Goal: Transaction & Acquisition: Purchase product/service

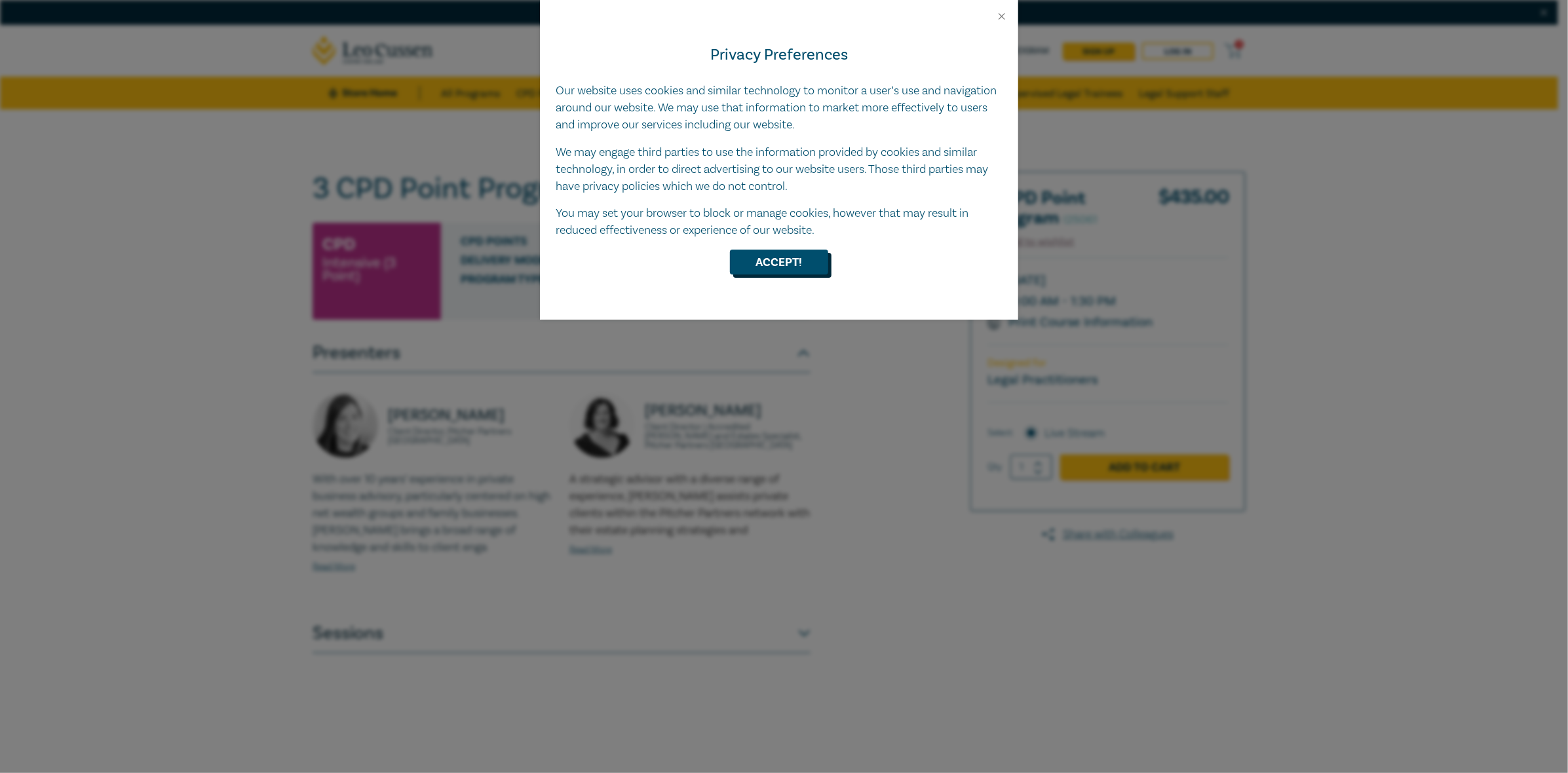
click at [783, 270] on button "Accept!" at bounding box center [779, 262] width 98 height 25
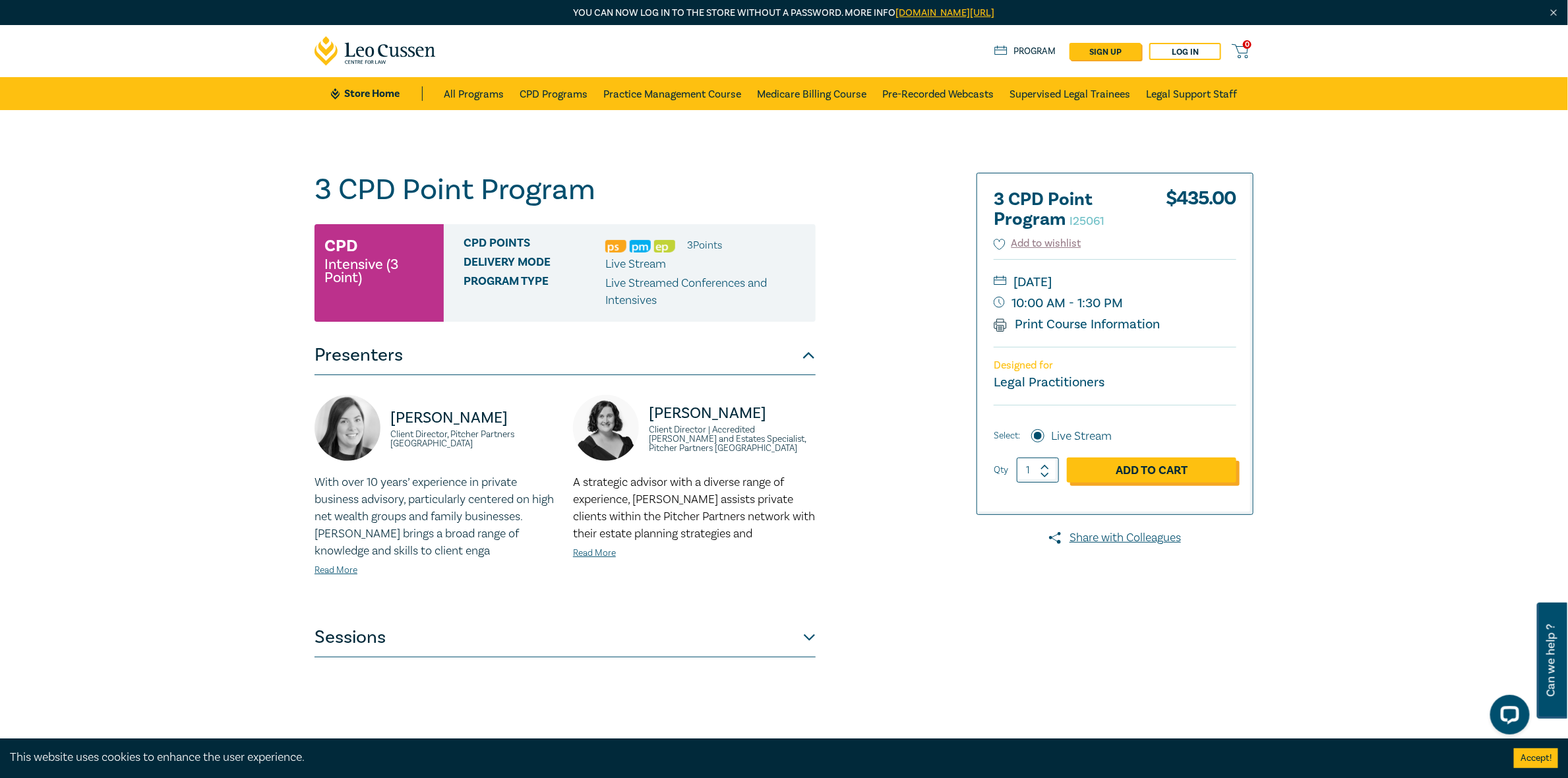
click at [1146, 464] on link "Add to Cart" at bounding box center [1152, 470] width 170 height 25
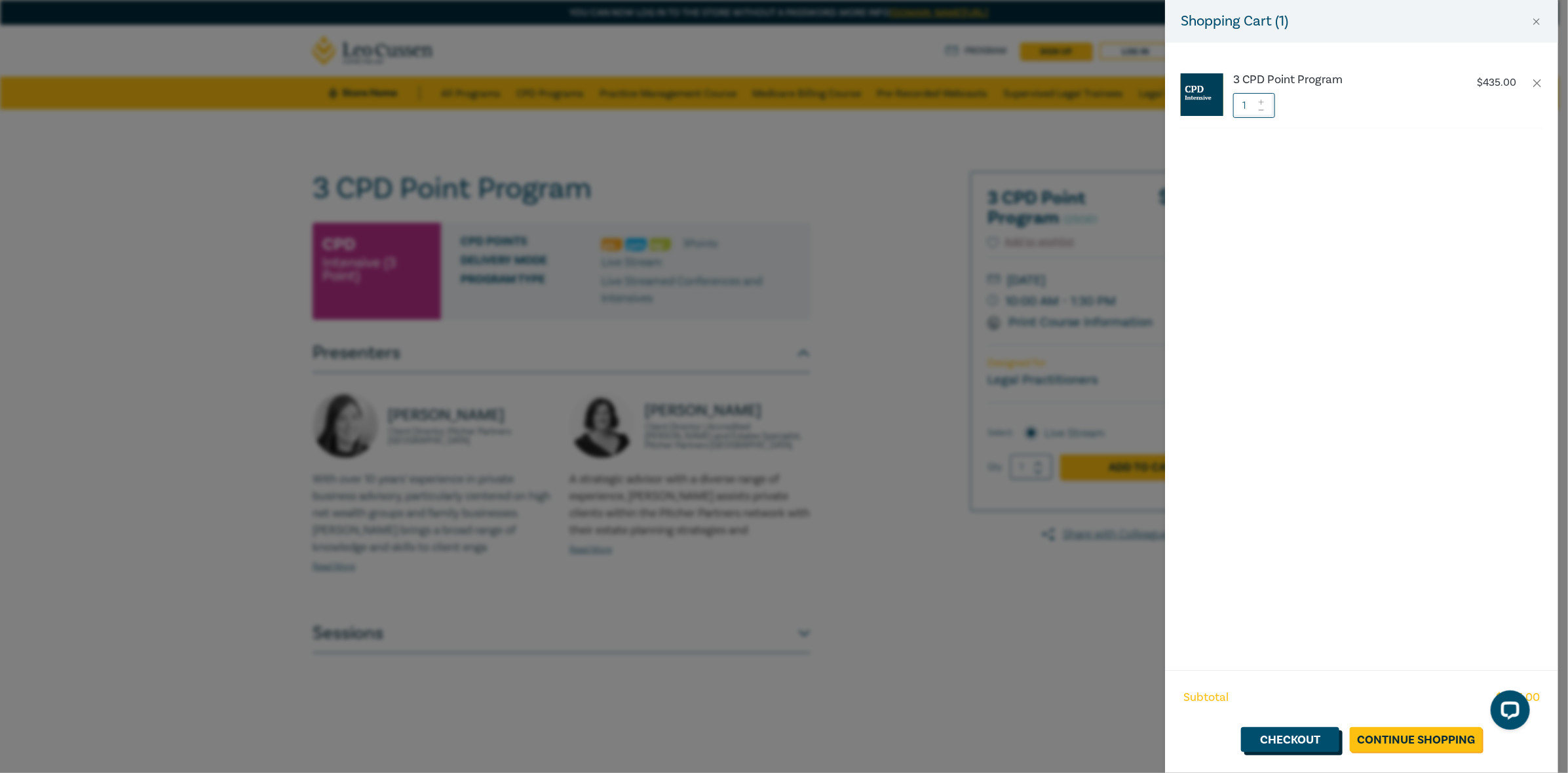
click at [1287, 733] on link "Checkout" at bounding box center [1290, 739] width 98 height 25
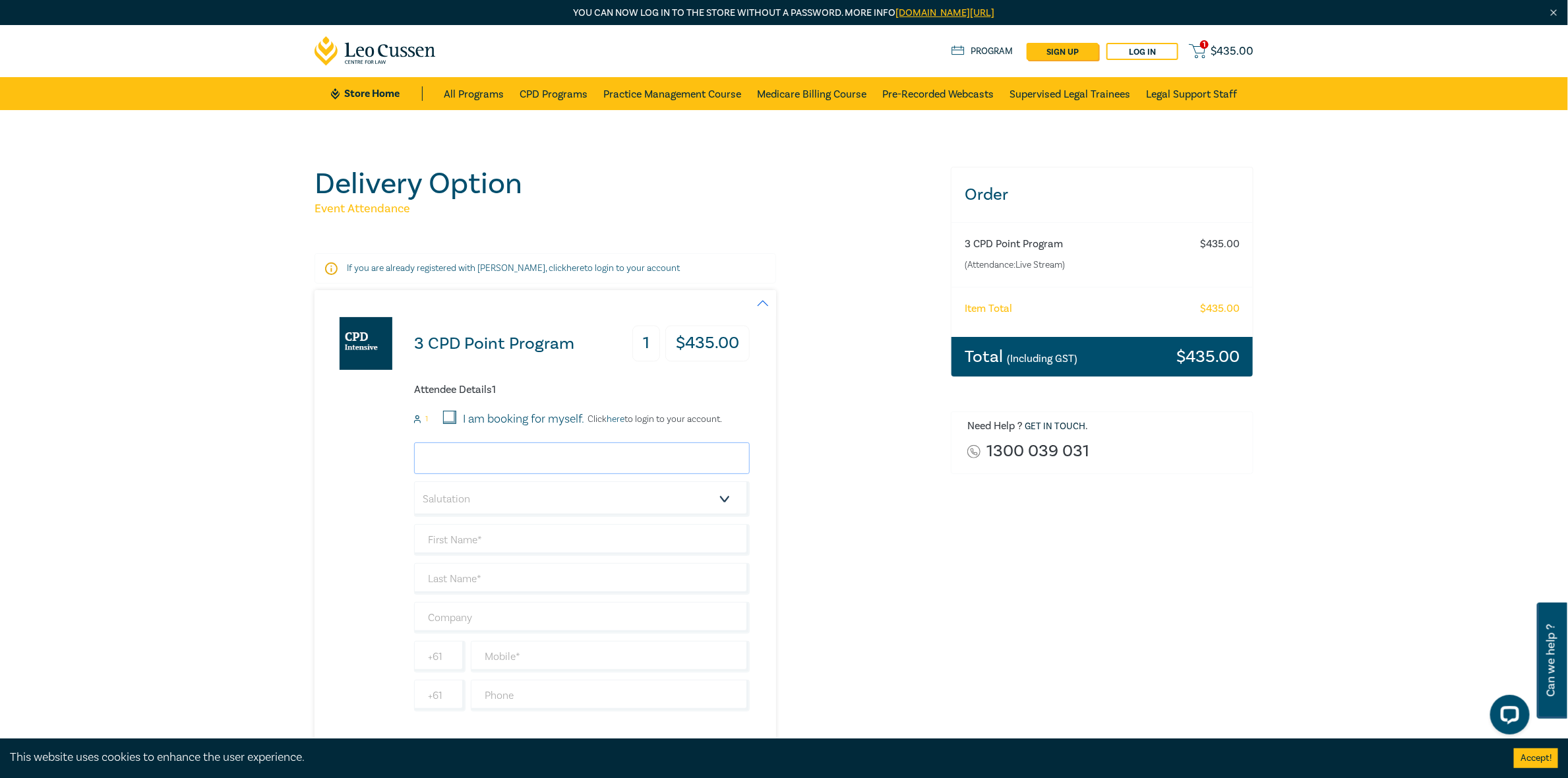
click at [480, 454] on input "email" at bounding box center [582, 458] width 335 height 32
type input "[EMAIL_ADDRESS][DOMAIN_NAME]"
click at [517, 504] on select "Salutation Mr. Mrs. Ms. Miss Dr. Prof. Other" at bounding box center [582, 498] width 335 height 36
select select "Miss"
click at [414, 481] on select "Salutation Mr. Mrs. Ms. Miss Dr. Prof. Other" at bounding box center [582, 498] width 335 height 36
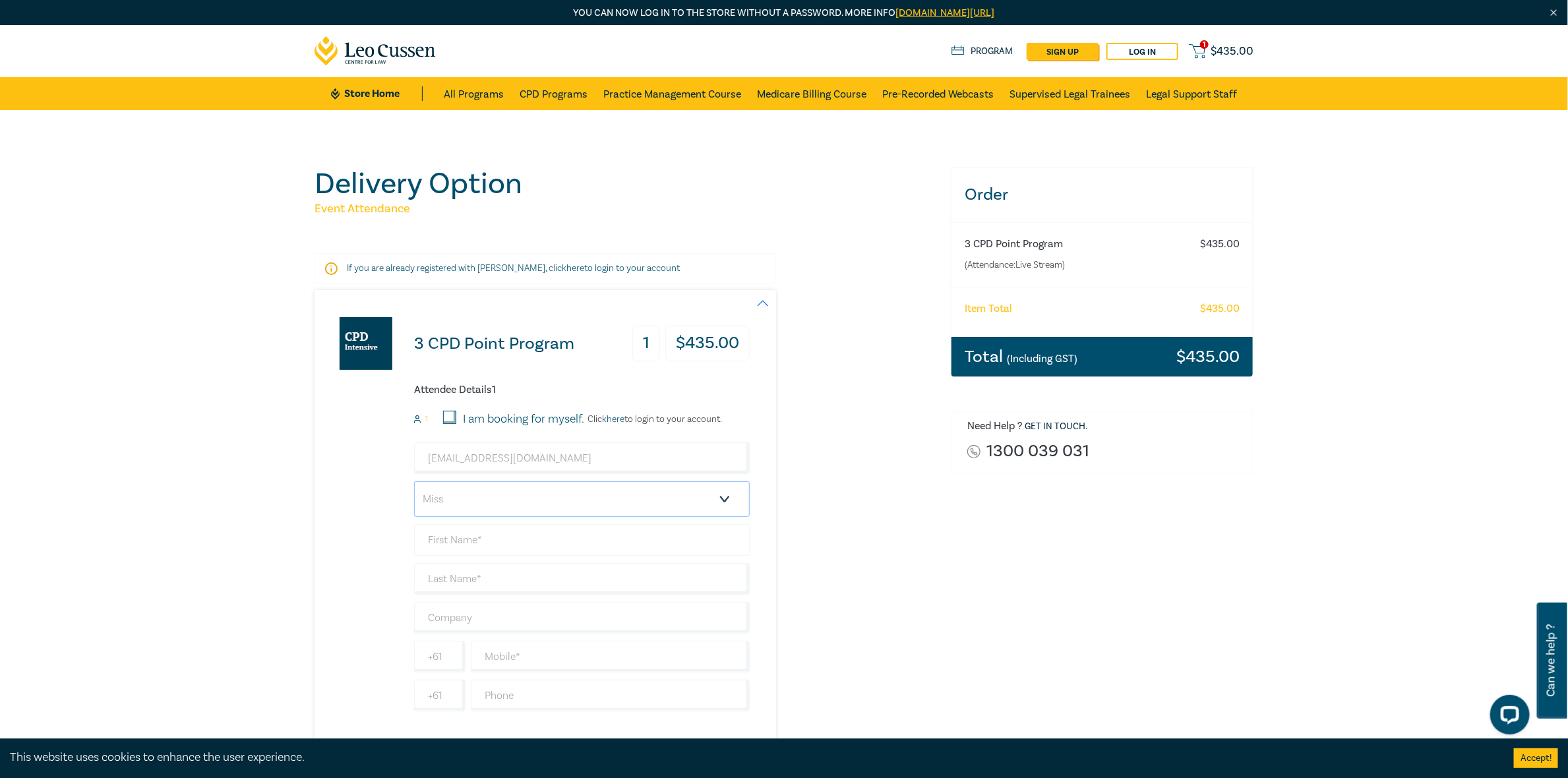
scroll to position [131, 0]
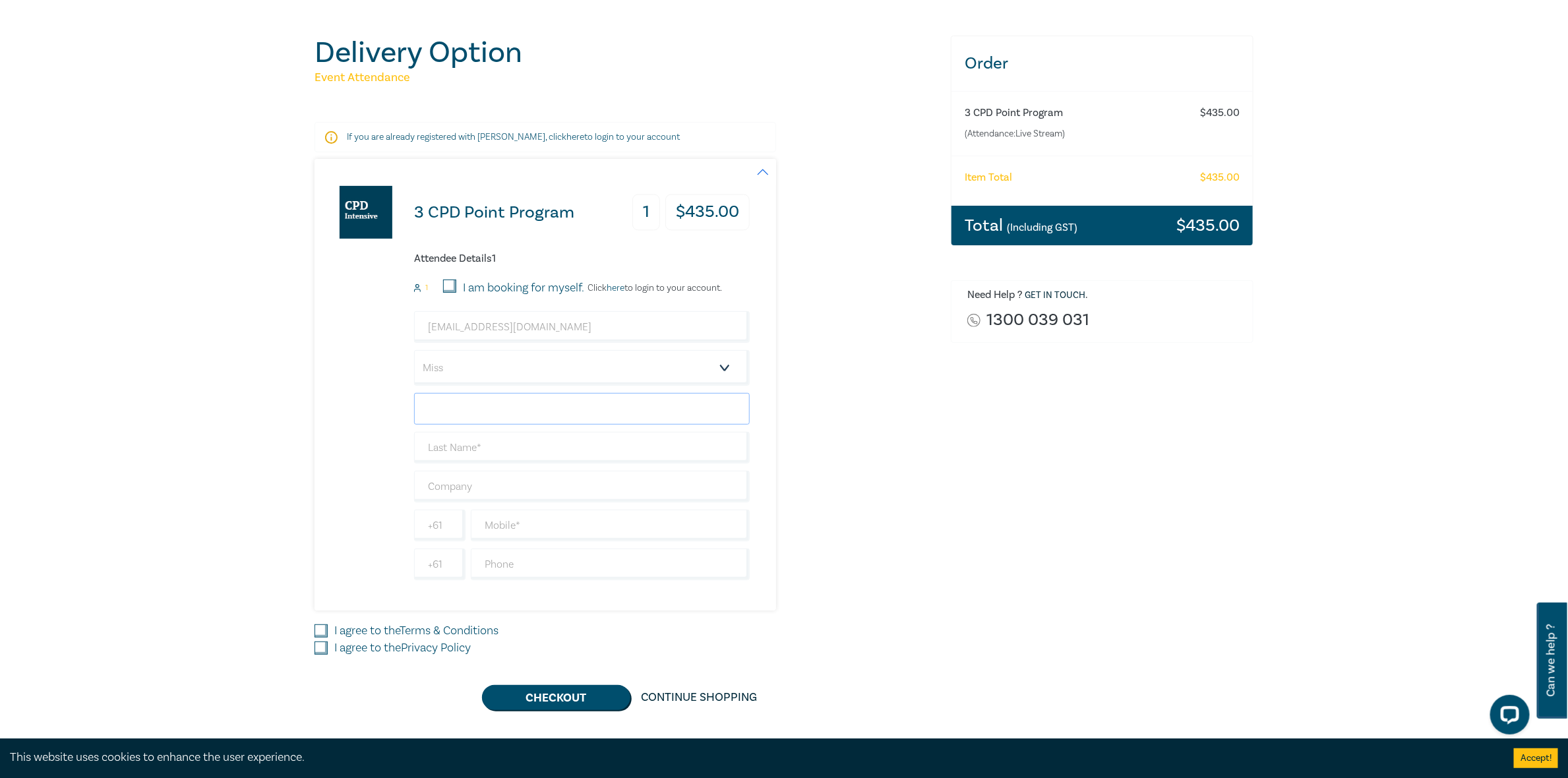
click at [439, 406] on input "text" at bounding box center [582, 409] width 335 height 32
type input "Eva"
type input "[PERSON_NAME]"
drag, startPoint x: 443, startPoint y: 470, endPoint x: 418, endPoint y: 476, distance: 25.7
click at [439, 477] on input "text" at bounding box center [582, 486] width 335 height 32
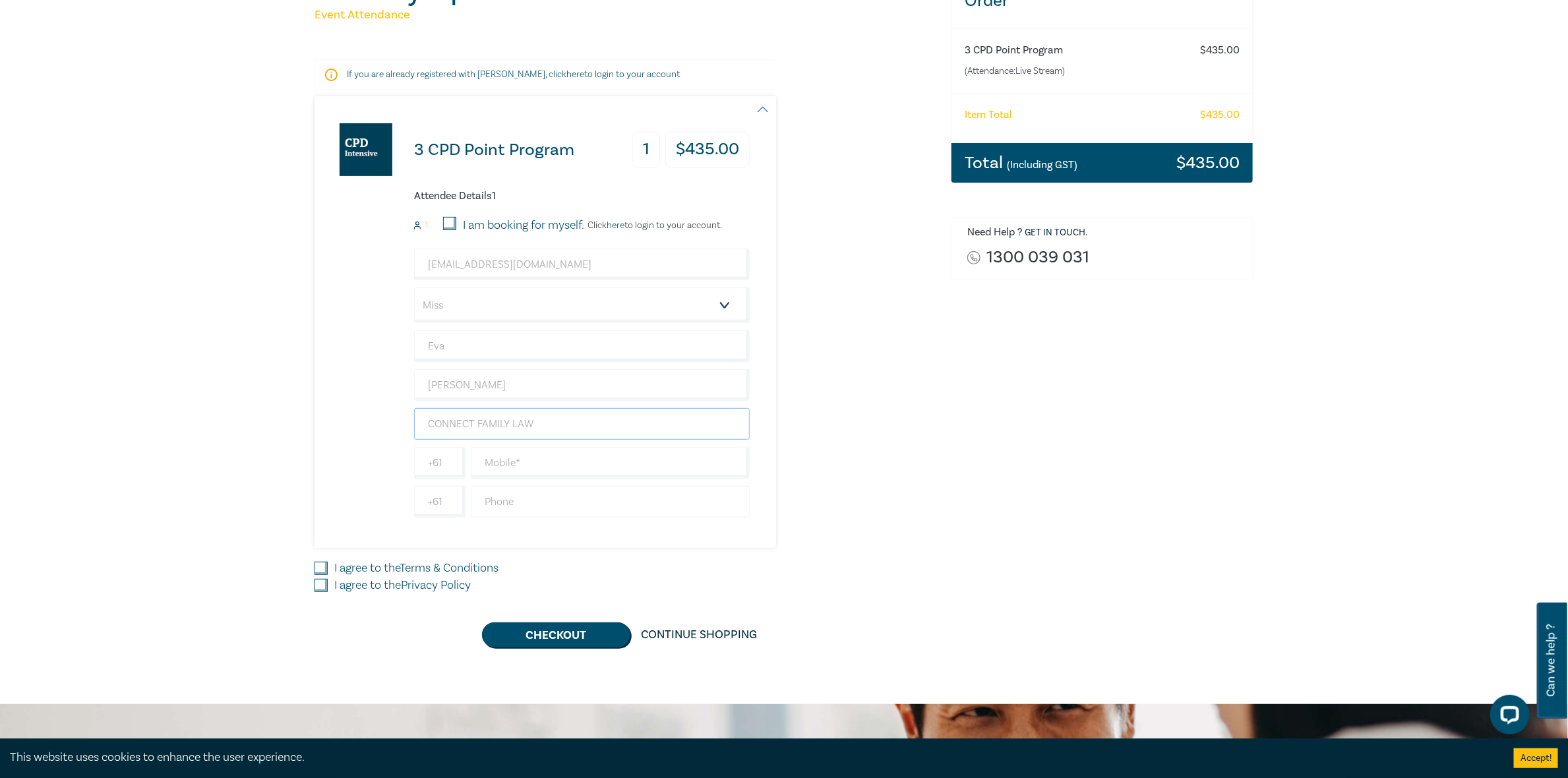
scroll to position [65, 0]
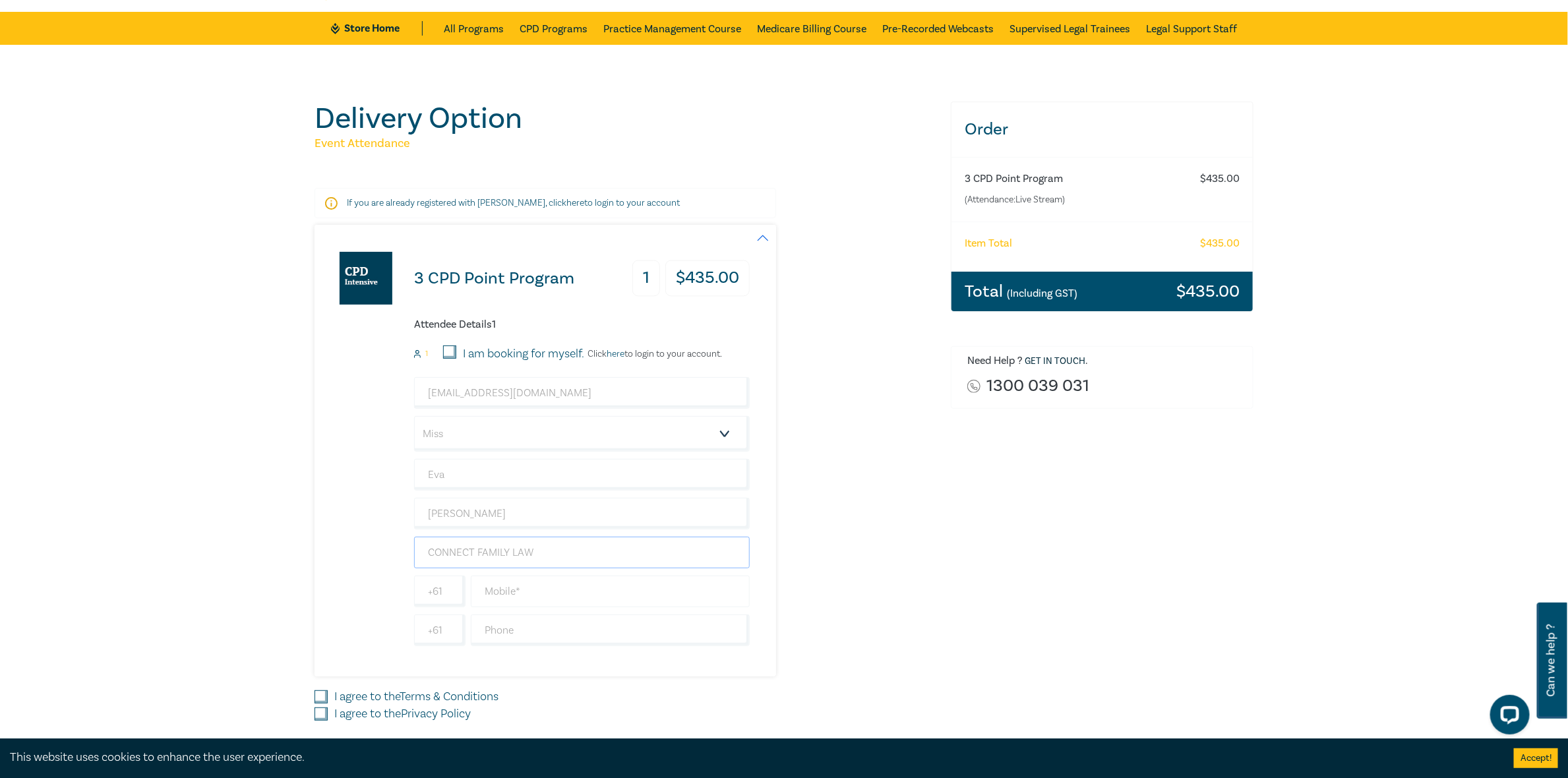
type input "CONNECT FAMILY LAW"
click at [501, 589] on input "text" at bounding box center [610, 591] width 279 height 32
click at [498, 627] on input "text" at bounding box center [610, 630] width 279 height 32
type input "035051737503"
click at [526, 588] on input "text" at bounding box center [610, 591] width 279 height 32
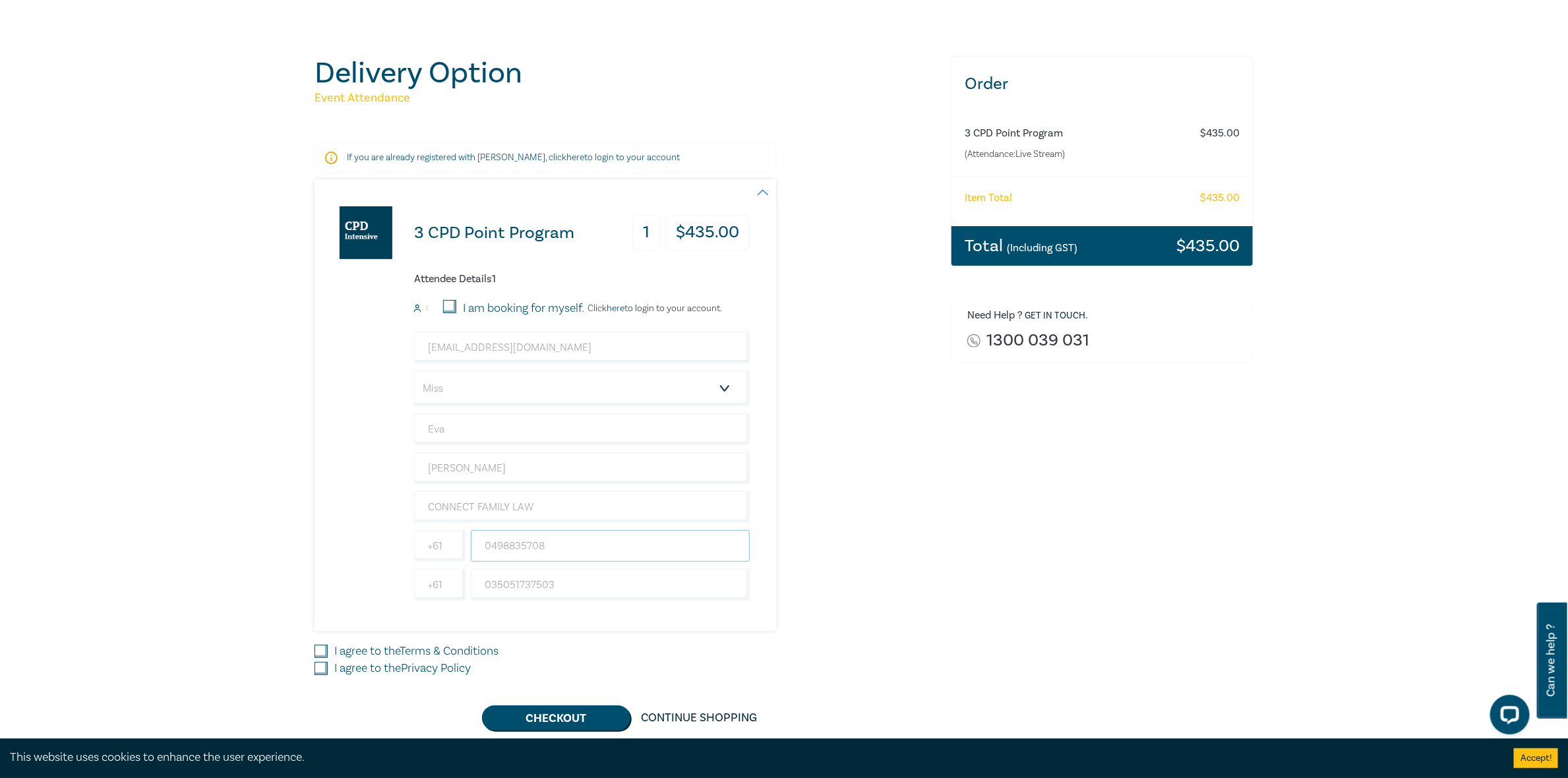
scroll to position [263, 0]
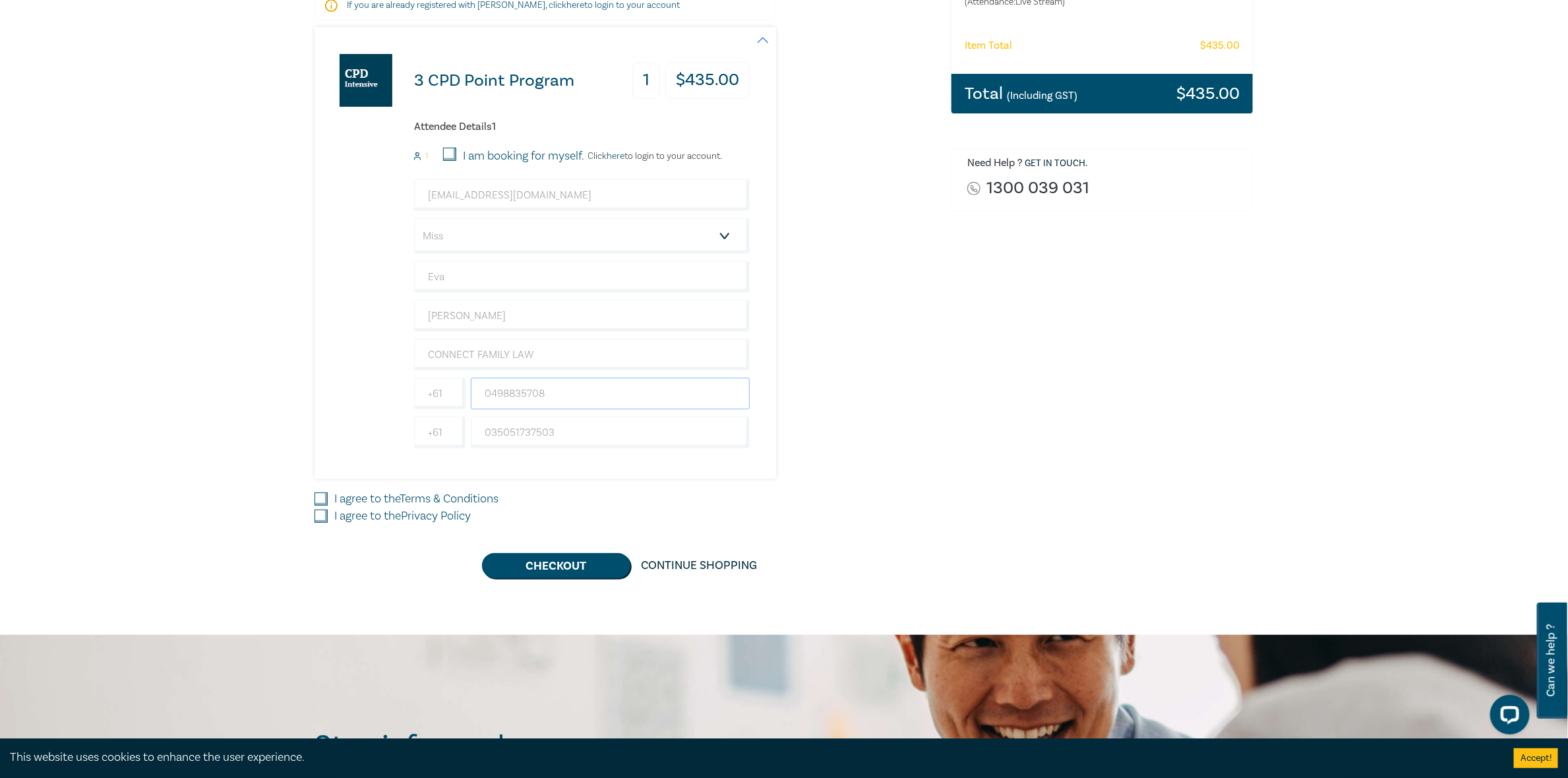
type input "0498835708"
click at [322, 497] on input "I agree to the Terms & Conditions" at bounding box center [321, 498] width 13 height 13
checkbox input "true"
click at [320, 515] on input "I agree to the Privacy Policy" at bounding box center [321, 515] width 13 height 13
checkbox input "true"
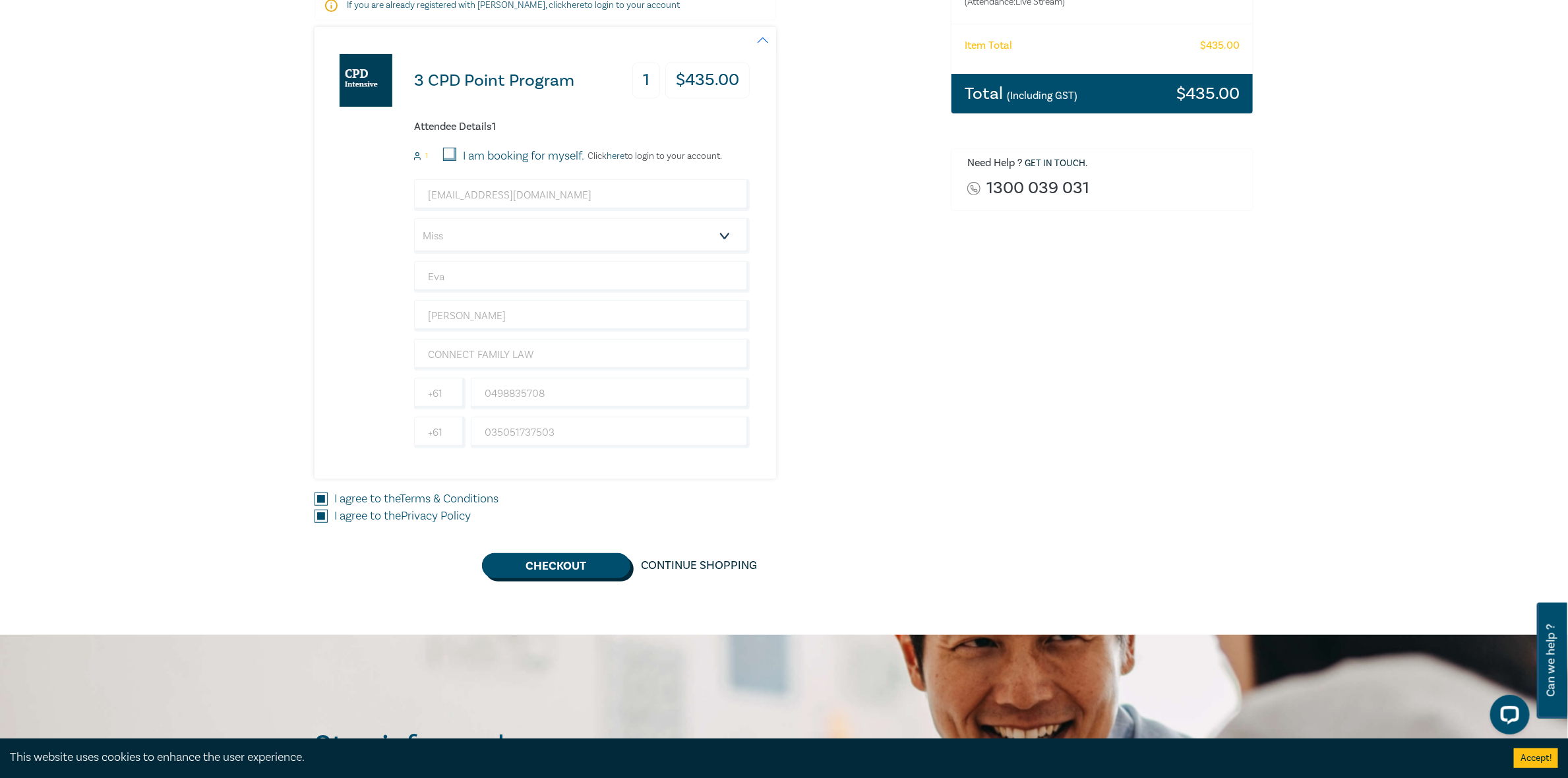
click at [543, 569] on button "Checkout" at bounding box center [556, 565] width 148 height 25
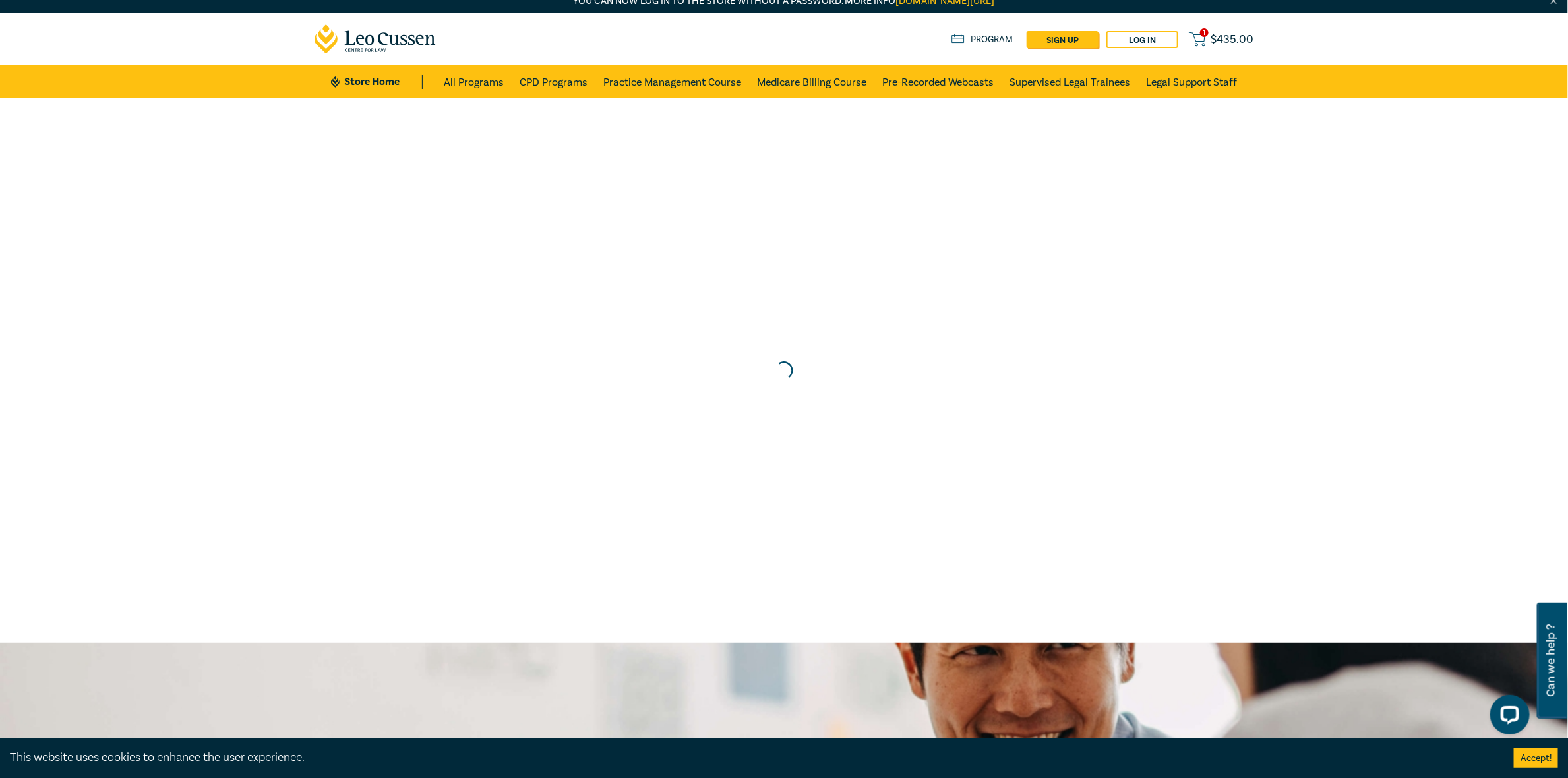
scroll to position [0, 0]
